Goal: Use online tool/utility: Use online tool/utility

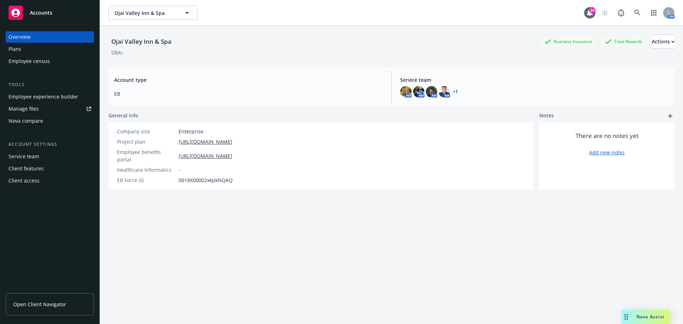
click at [650, 317] on span "Nova Assist" at bounding box center [651, 317] width 28 height 6
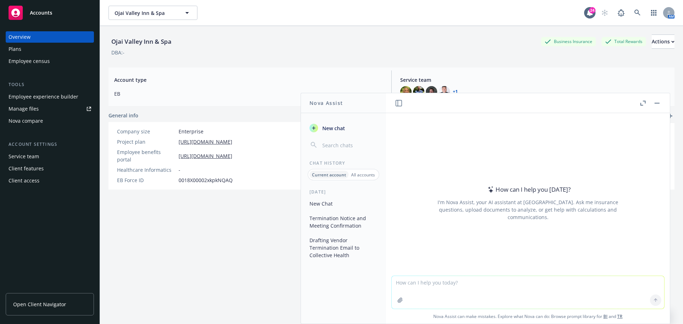
click at [428, 284] on textarea at bounding box center [528, 292] width 273 height 33
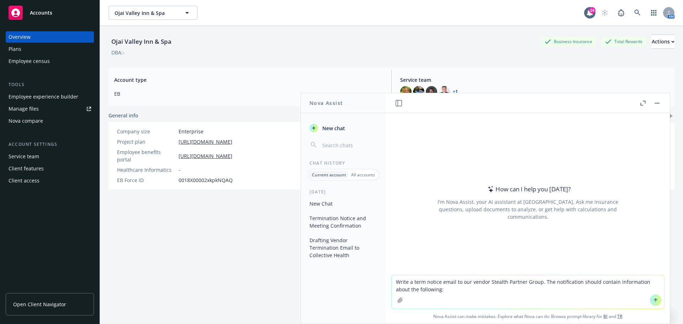
type textarea "Write a term notice email to our vendor Stealth Partner Group. The notification…"
paste textarea
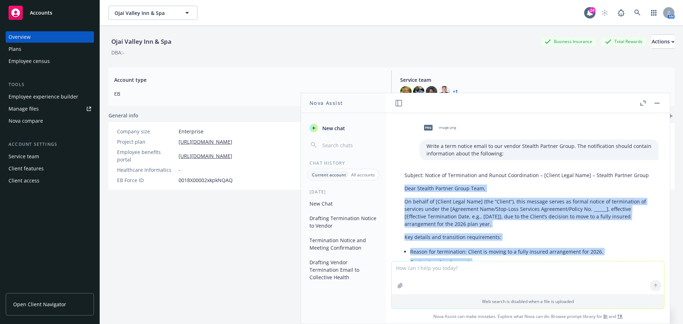
drag, startPoint x: 437, startPoint y: 227, endPoint x: 403, endPoint y: 196, distance: 46.1
copy div "Lore Ipsumdo Sitamet Conse Adip, El seddoe te [Incidi Utlab Etdo] (mag “Aliqua”…"
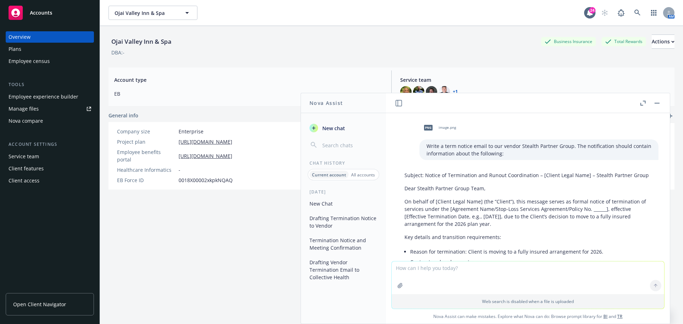
click at [446, 179] on p "Subject: Notice of Termination and Runout Coordination – [Client Legal Name] – …" at bounding box center [528, 175] width 247 height 7
drag, startPoint x: 422, startPoint y: 184, endPoint x: 424, endPoint y: 174, distance: 10.2
click at [424, 174] on p "Subject: Notice of Termination and Runout Coordination – [Client Legal Name] – …" at bounding box center [528, 175] width 247 height 7
copy p "Notice of Termination and Runout Coordination – [Client Legal Name] – Stealth P…"
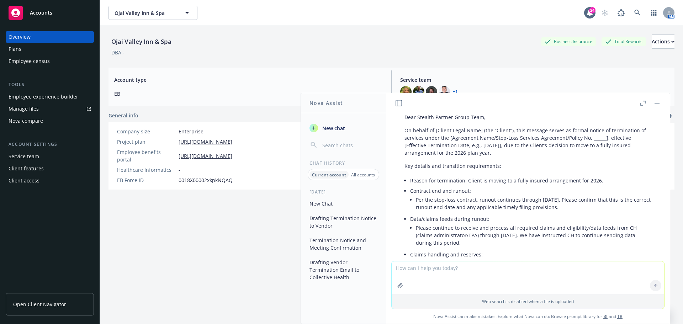
scroll to position [107, 0]
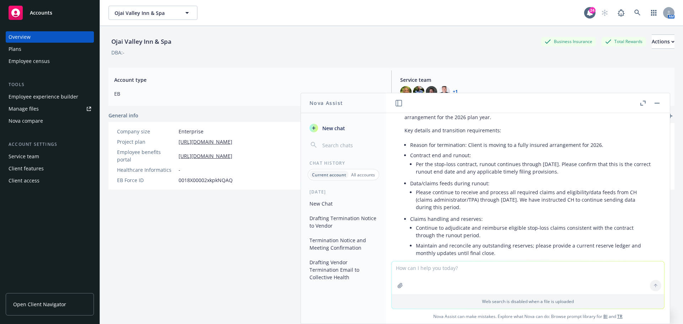
click at [502, 204] on li "Please continue to receive and process all required claims and eligibility/data…" at bounding box center [534, 199] width 236 height 25
drag, startPoint x: 463, startPoint y: 201, endPoint x: 511, endPoint y: 203, distance: 48.1
click at [511, 203] on li "Please continue to receive and process all required claims and eligibility/data…" at bounding box center [534, 199] width 236 height 25
click at [464, 200] on li "Please continue to receive and process all required claims and eligibility/data…" at bounding box center [534, 199] width 236 height 25
drag, startPoint x: 460, startPoint y: 201, endPoint x: 594, endPoint y: 203, distance: 134.2
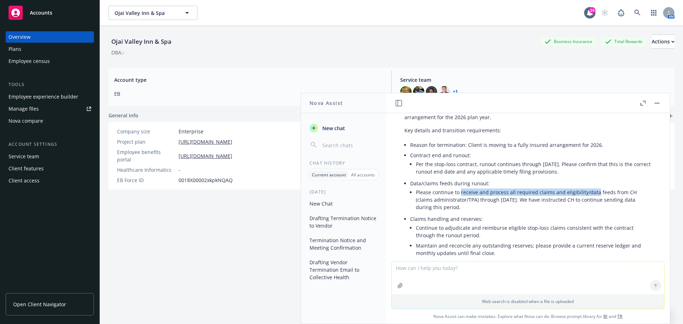
click at [594, 203] on li "Please continue to receive and process all required claims and eligibility/data…" at bounding box center [534, 199] width 236 height 25
copy li "receive and process all required claims and eligibility/data"
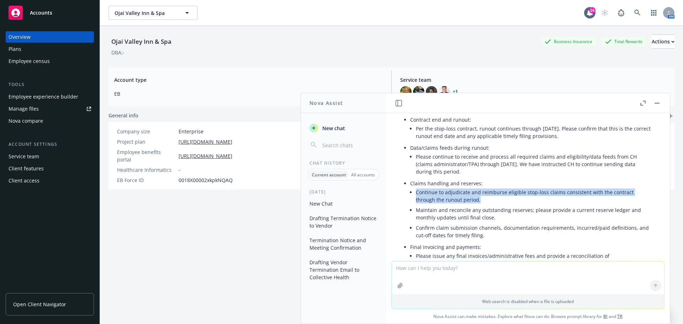
drag, startPoint x: 482, startPoint y: 206, endPoint x: 416, endPoint y: 197, distance: 66.5
click at [416, 197] on li "Continue to adjudicate and reimburse eligible stop‑loss claims consistent with …" at bounding box center [534, 196] width 236 height 18
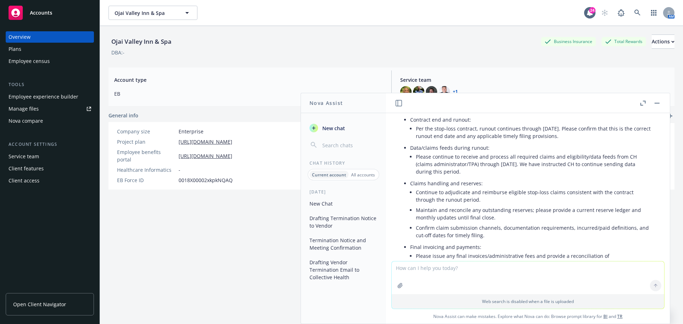
click at [494, 223] on li "Maintain and reconcile any outstanding reserves; please provide a current reser…" at bounding box center [534, 214] width 236 height 18
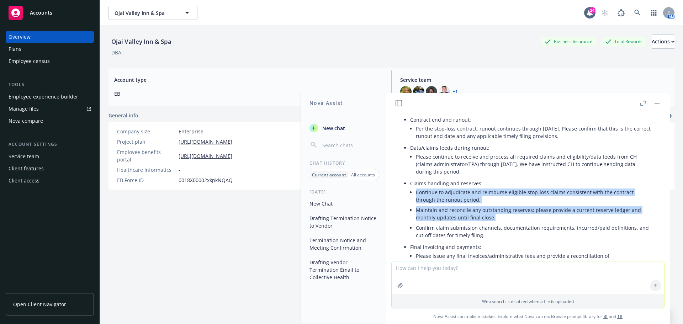
drag, startPoint x: 494, startPoint y: 225, endPoint x: 415, endPoint y: 203, distance: 82.2
click at [415, 203] on li "Claims handling and reserves: Continue to adjudicate and reimburse eligible sto…" at bounding box center [530, 210] width 241 height 64
copy ul "Continue to adjudicate and reimburse eligible stop‑loss claims consistent with …"
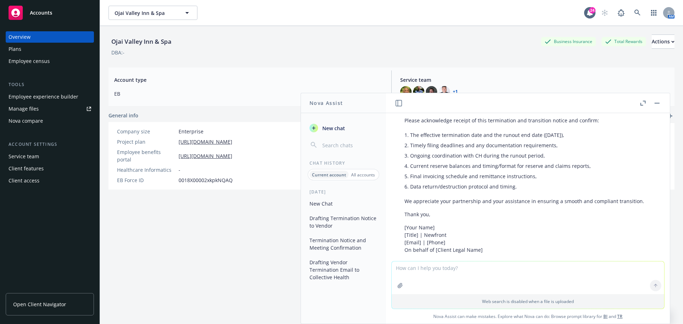
scroll to position [392, 0]
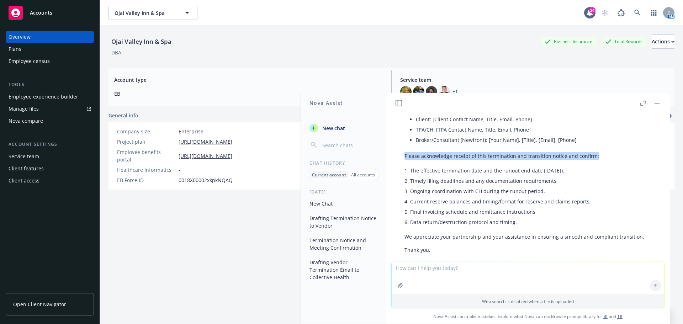
drag, startPoint x: 595, startPoint y: 163, endPoint x: 405, endPoint y: 163, distance: 190.8
click at [405, 160] on p "Please acknowledge receipt of this termination and transition notice and confir…" at bounding box center [528, 155] width 247 height 7
copy p "Please acknowledge receipt of this termination and transition notice and confir…"
